Goal: Transaction & Acquisition: Purchase product/service

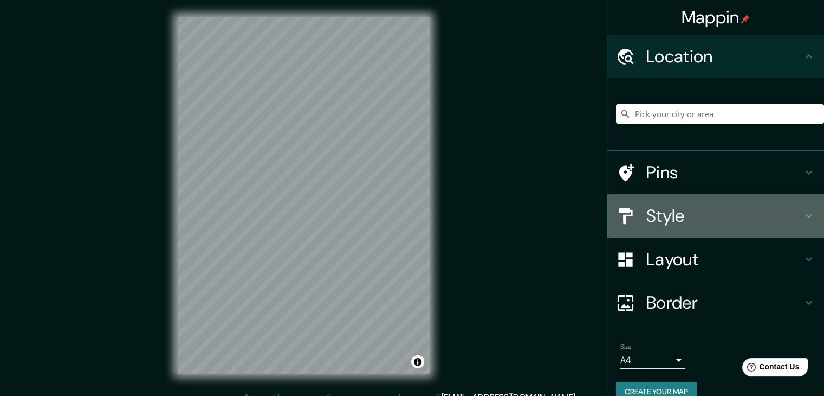
click at [808, 211] on div "Style" at bounding box center [716, 215] width 217 height 43
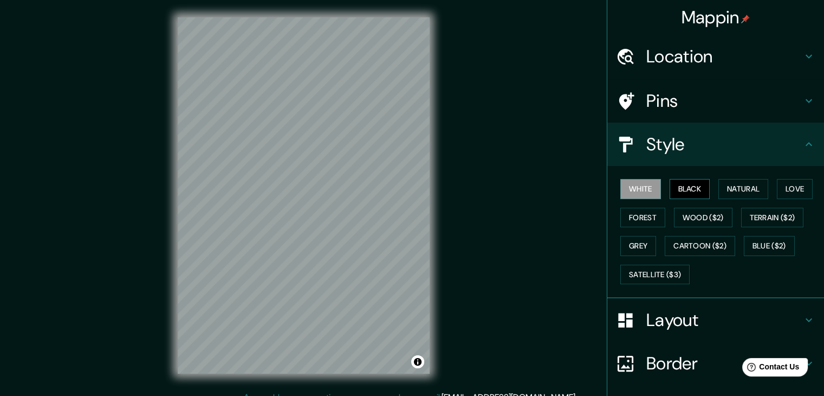
click at [678, 188] on button "Black" at bounding box center [690, 189] width 41 height 20
click at [704, 191] on div "White Black Natural Love Forest Wood ($2) Terrain ($2) Grey Cartoon ($2) Blue (…" at bounding box center [720, 232] width 208 height 114
click at [751, 191] on button "Natural" at bounding box center [744, 189] width 50 height 20
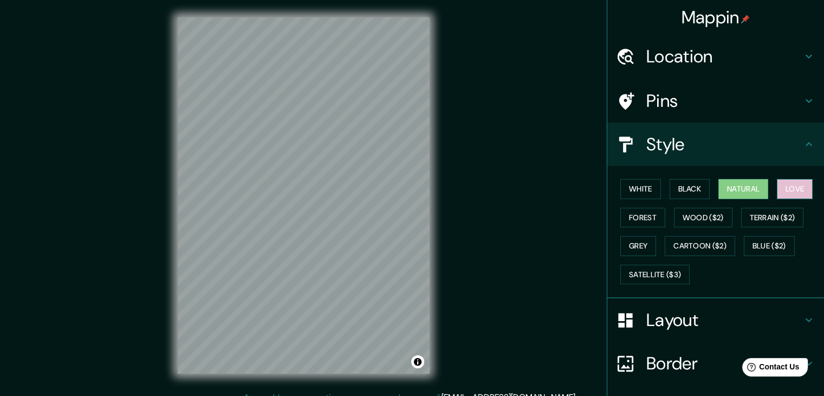
click at [798, 187] on button "Love" at bounding box center [795, 189] width 36 height 20
click at [783, 215] on button "Terrain ($2)" at bounding box center [773, 218] width 63 height 20
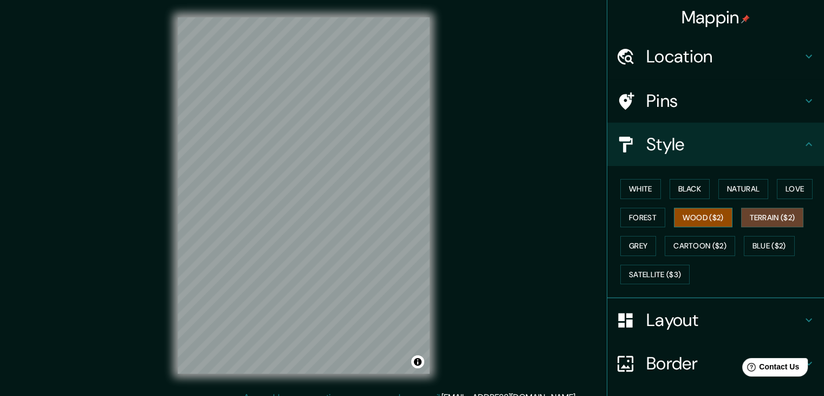
click at [695, 214] on button "Wood ($2)" at bounding box center [703, 218] width 59 height 20
click at [635, 216] on button "Forest" at bounding box center [643, 218] width 45 height 20
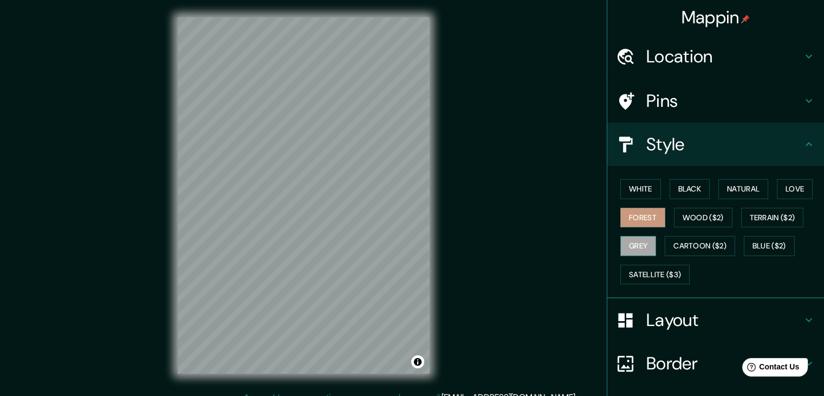
click at [632, 239] on button "Grey" at bounding box center [639, 246] width 36 height 20
click at [690, 241] on button "Cartoon ($2)" at bounding box center [700, 246] width 70 height 20
click at [803, 138] on icon at bounding box center [809, 144] width 13 height 13
